Goal: Task Accomplishment & Management: Complete application form

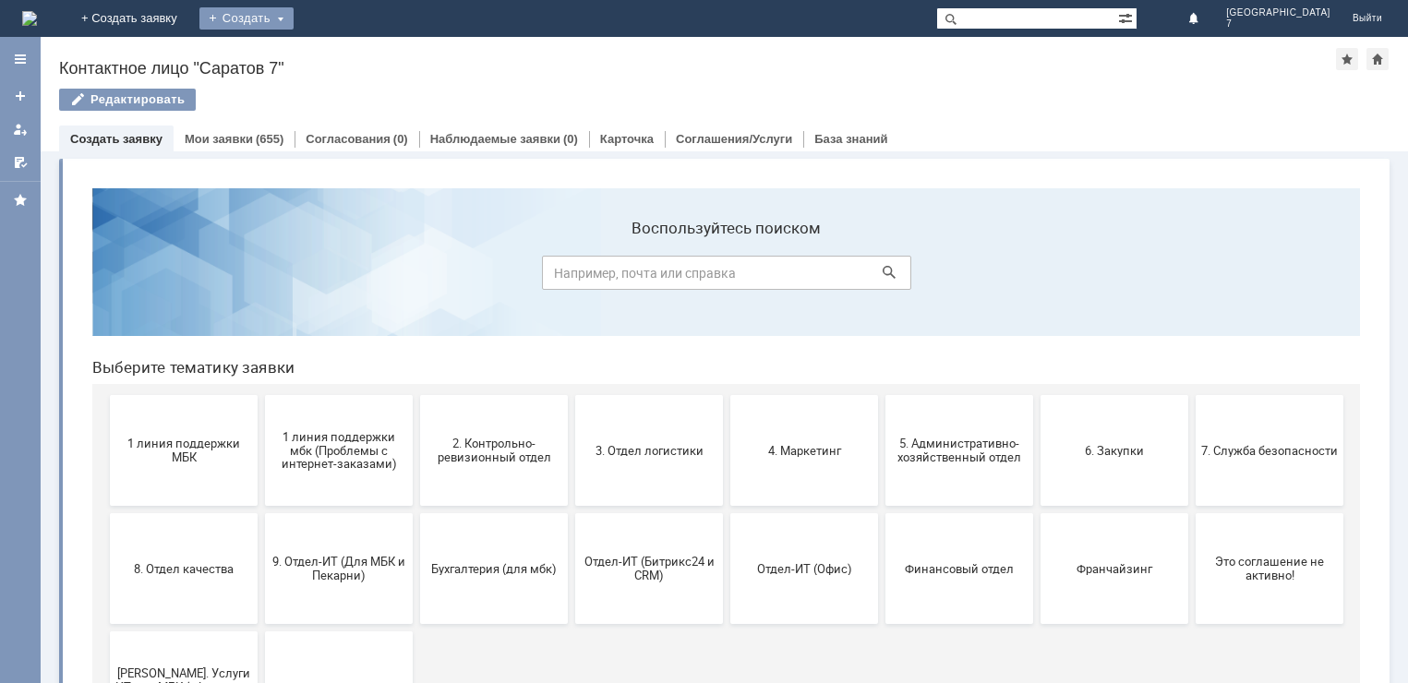
click at [294, 15] on div "Создать" at bounding box center [246, 18] width 94 height 22
click at [344, 55] on link "Заявка" at bounding box center [273, 55] width 140 height 22
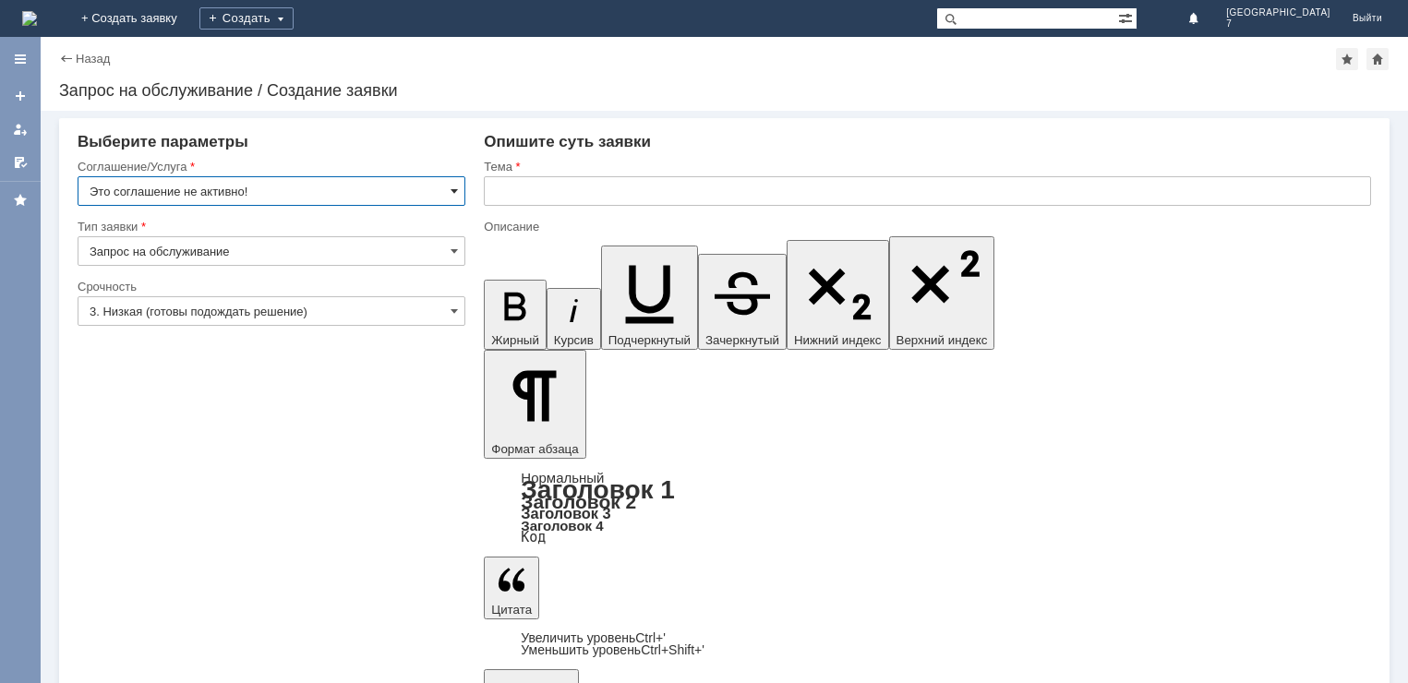
click at [452, 187] on span at bounding box center [454, 191] width 7 height 15
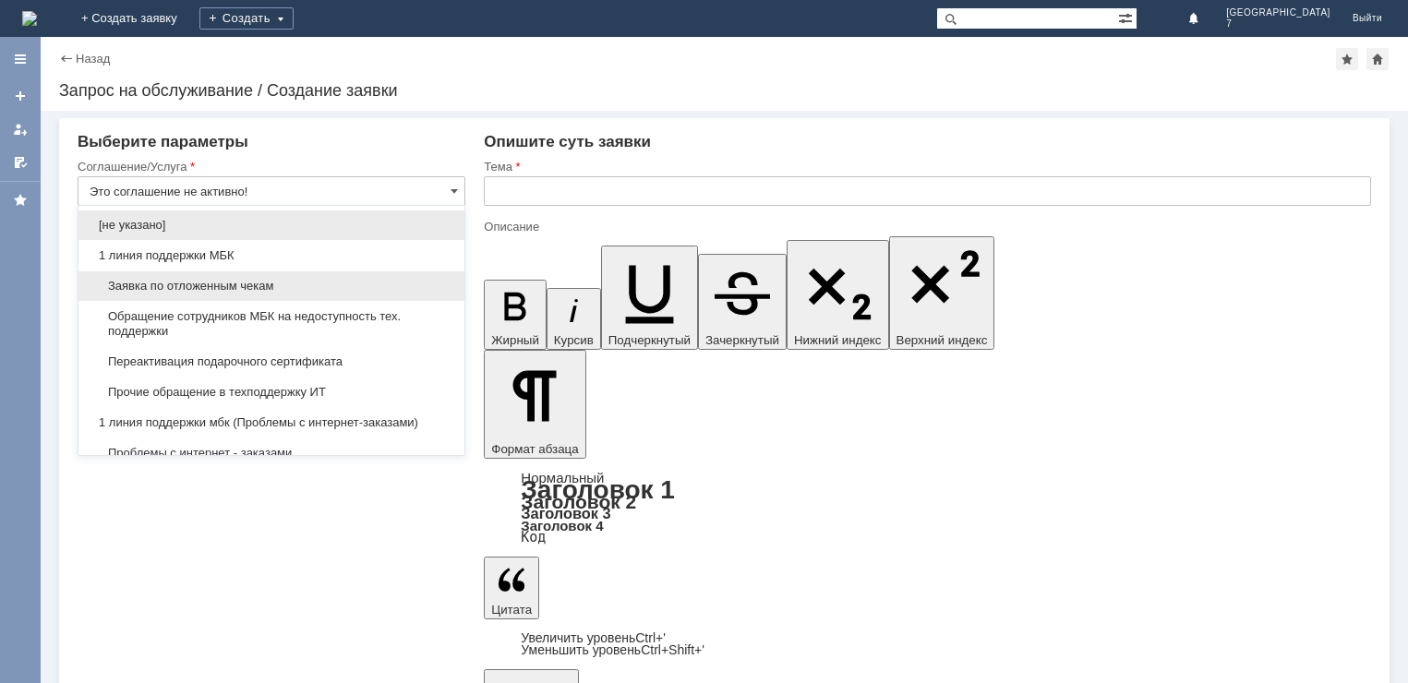
click at [297, 286] on span "Заявка по отложенным чекам" at bounding box center [272, 286] width 364 height 15
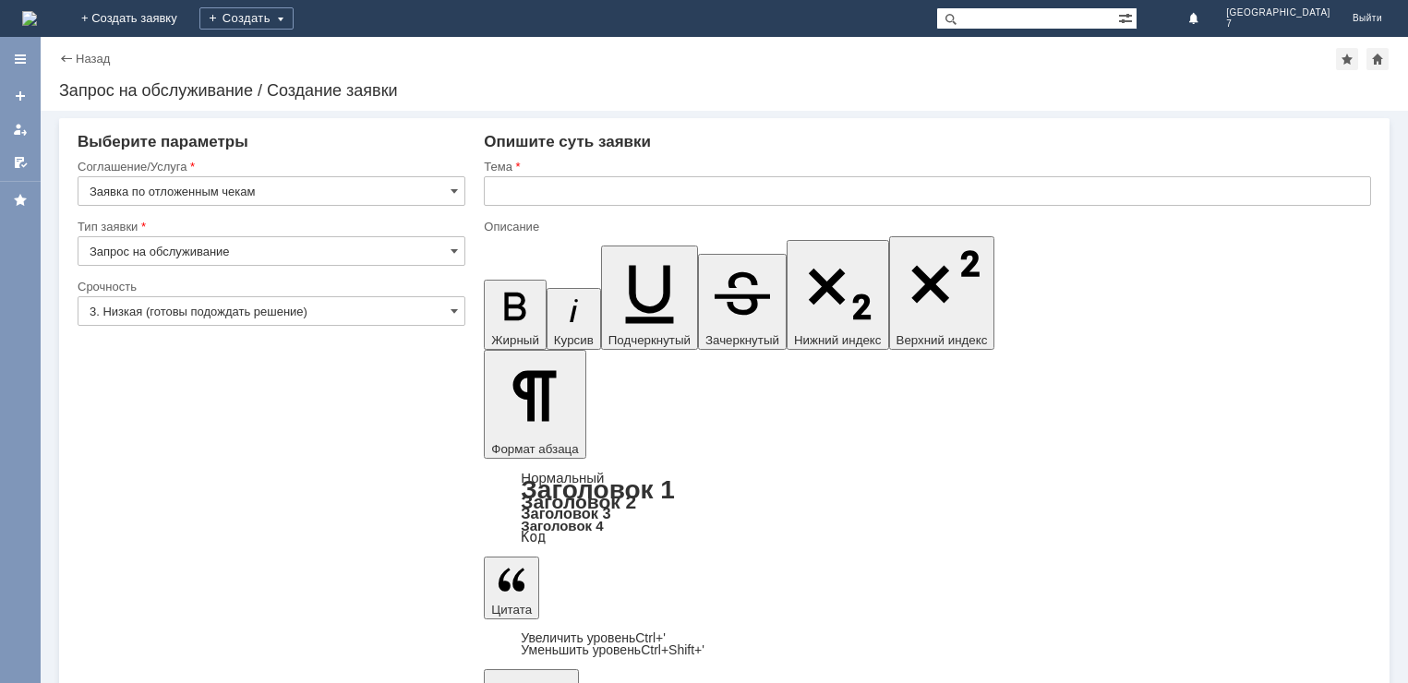
type input "Заявка по отложенным чекам"
click at [449, 308] on input "3. Низкая (готовы подождать решение)" at bounding box center [272, 311] width 388 height 30
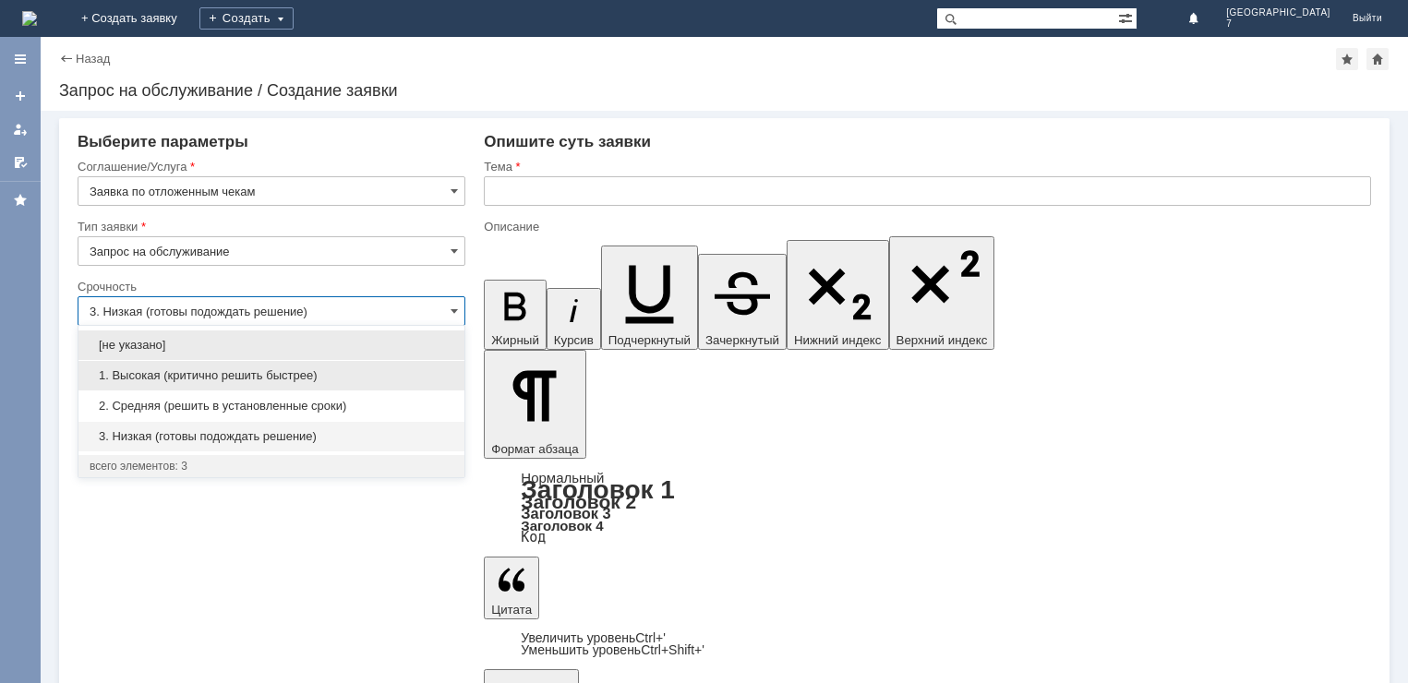
click at [236, 376] on span "1. Высокая (критично решить быстрее)" at bounding box center [272, 375] width 364 height 15
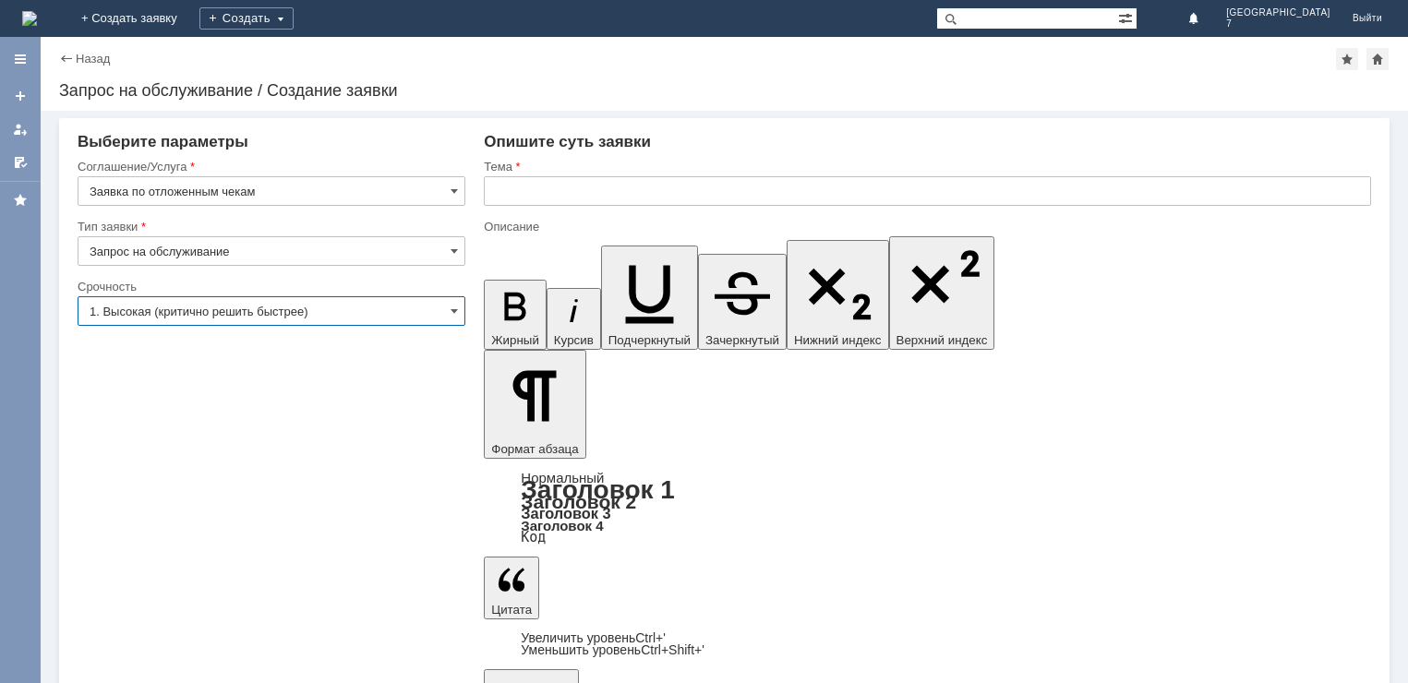
type input "1. Высокая (критично решить быстрее)"
click at [505, 195] on input "text" at bounding box center [927, 191] width 887 height 30
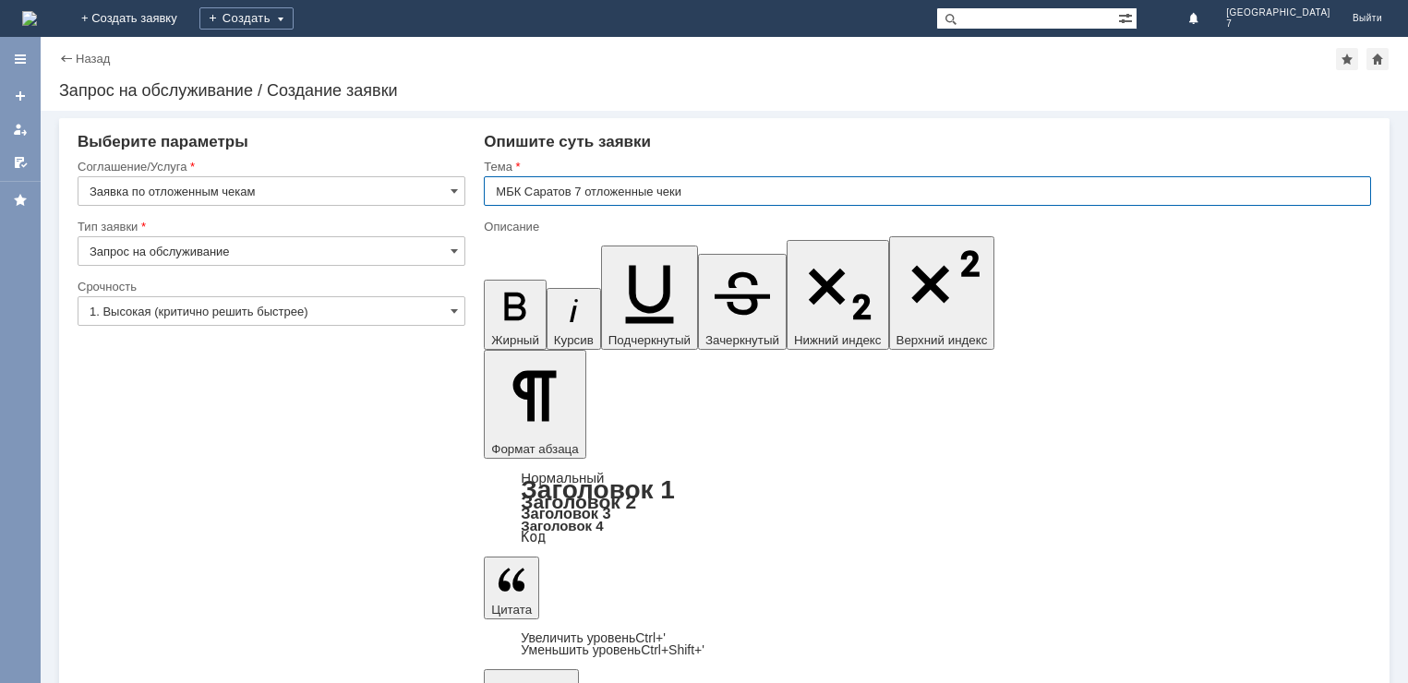
type input "МБК Саратов 7 отложенные чеки"
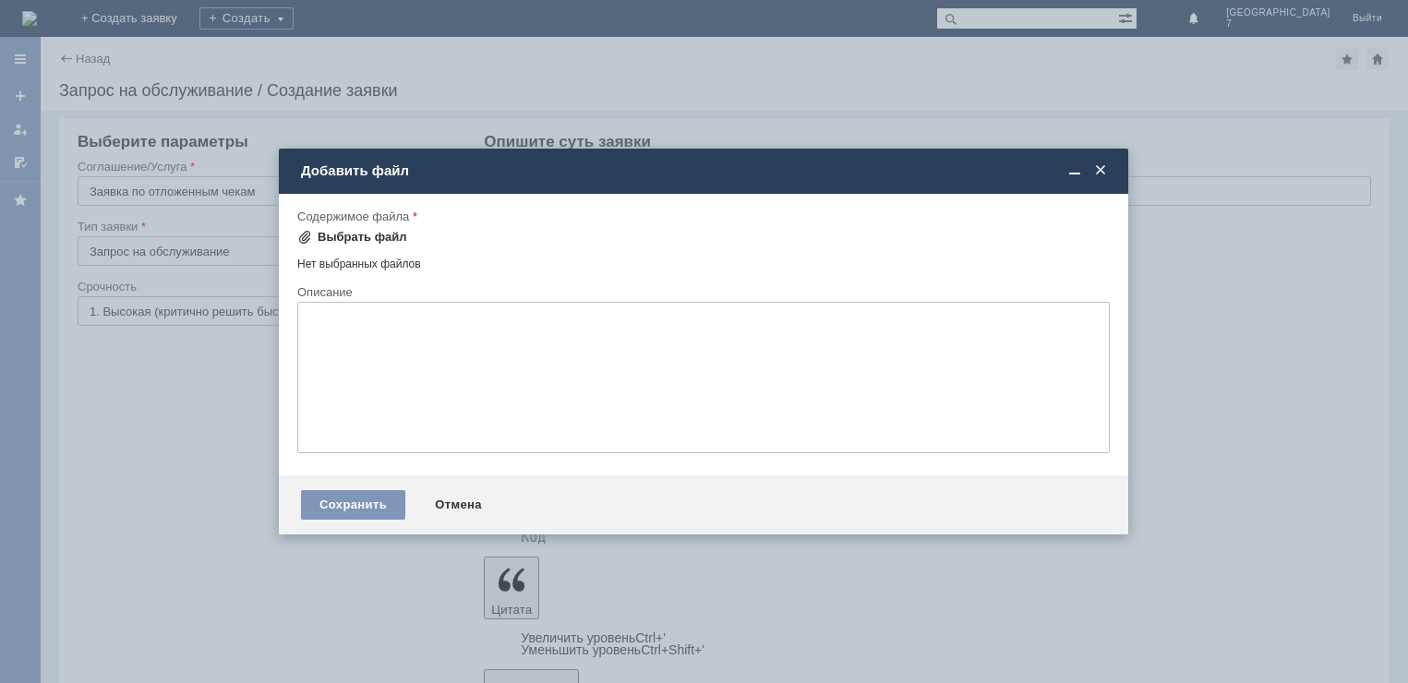
click at [357, 235] on div "Выбрать файл" at bounding box center [363, 237] width 90 height 15
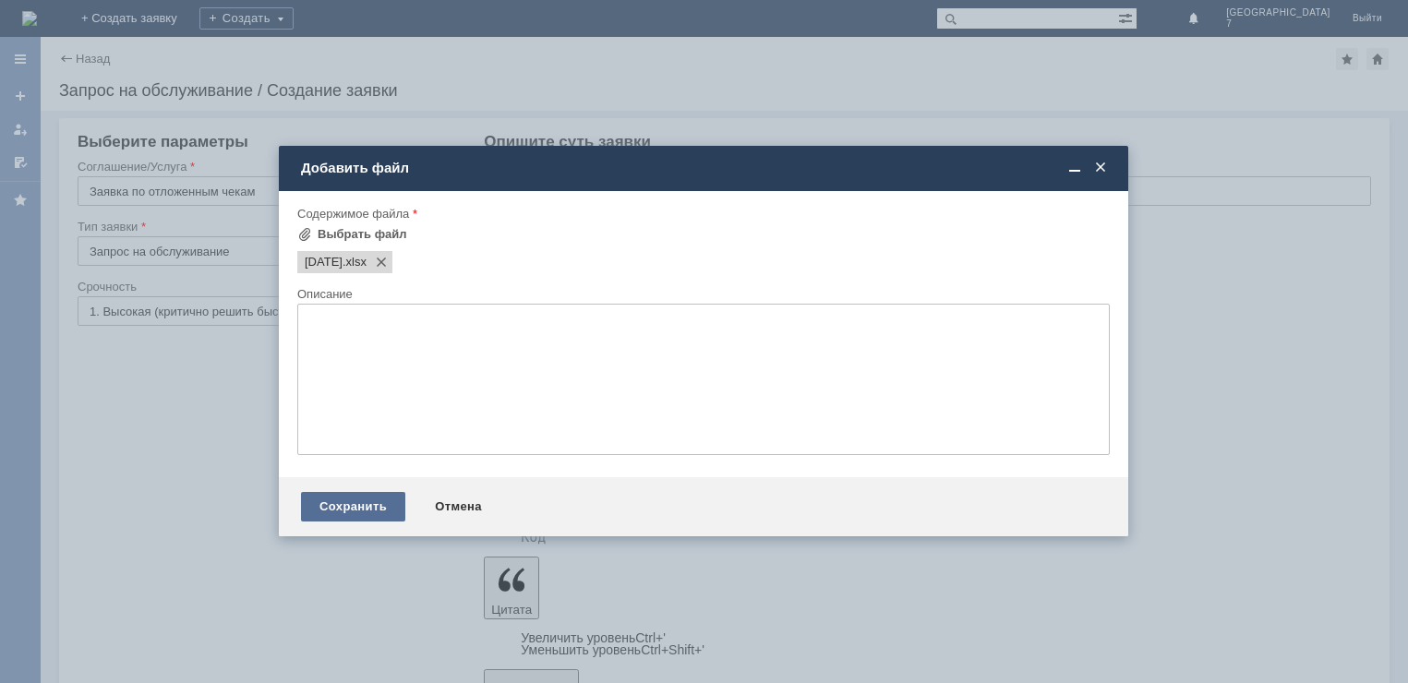
click at [347, 495] on div "Сохранить" at bounding box center [353, 507] width 104 height 30
